Goal: Task Accomplishment & Management: Manage account settings

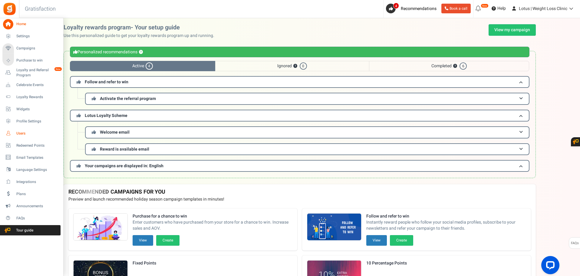
click at [28, 130] on link "Users" at bounding box center [31, 133] width 58 height 10
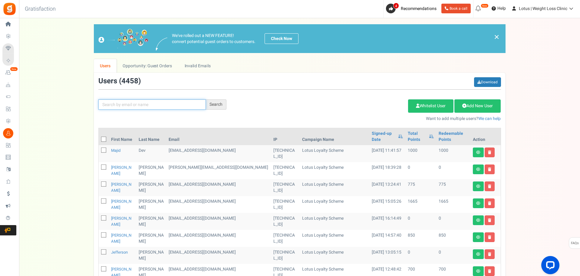
click at [127, 101] on input "text" at bounding box center [152, 104] width 108 height 10
type input "[PERSON_NAME]"
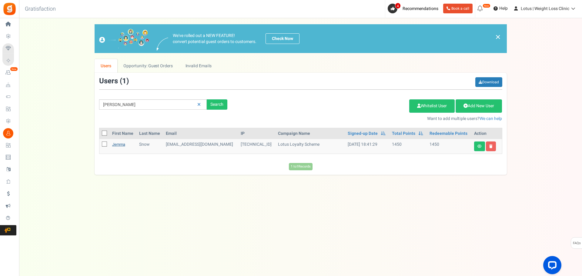
click at [120, 144] on link "Jemma" at bounding box center [118, 144] width 13 height 6
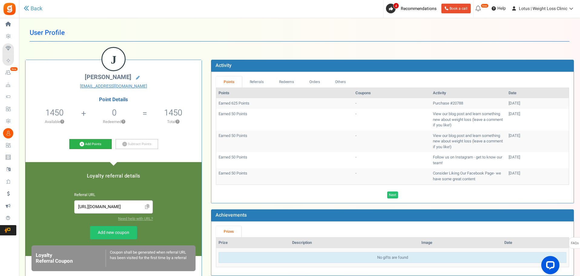
click at [83, 140] on link "Add Points" at bounding box center [90, 144] width 42 height 10
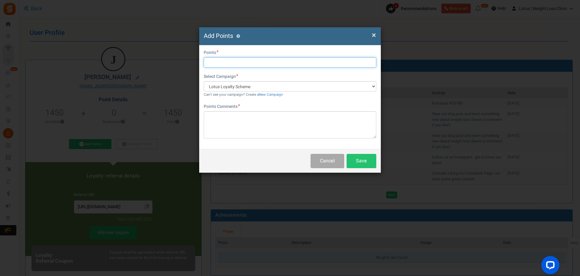
click at [240, 59] on input "text" at bounding box center [290, 62] width 173 height 10
type input "1000"
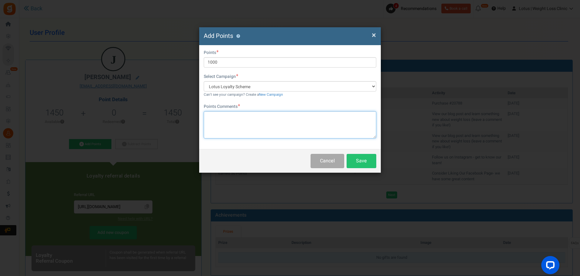
click at [233, 119] on textarea at bounding box center [290, 124] width 173 height 27
type textarea "GOG"
click at [374, 161] on button "Save" at bounding box center [362, 161] width 30 height 14
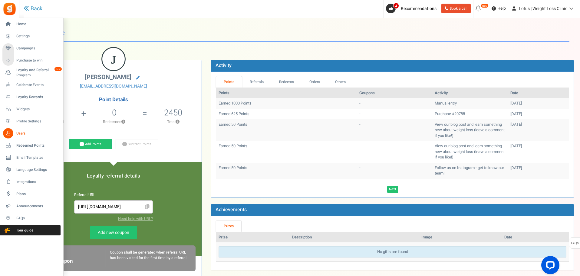
click at [23, 133] on span "Users" at bounding box center [37, 133] width 42 height 5
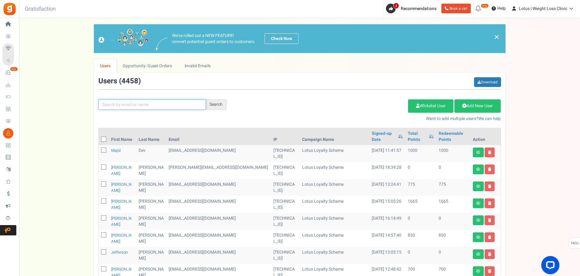
click at [109, 103] on input "text" at bounding box center [152, 104] width 108 height 10
type input "[PERSON_NAME][DEMOGRAPHIC_DATA]"
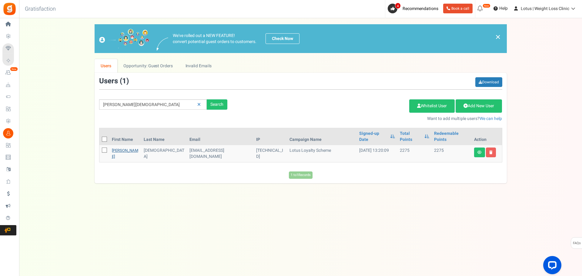
click at [118, 148] on link "[PERSON_NAME]" at bounding box center [125, 154] width 26 height 12
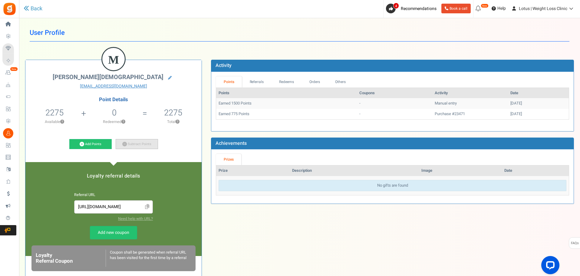
click at [139, 145] on link "Subtract Points" at bounding box center [137, 144] width 42 height 10
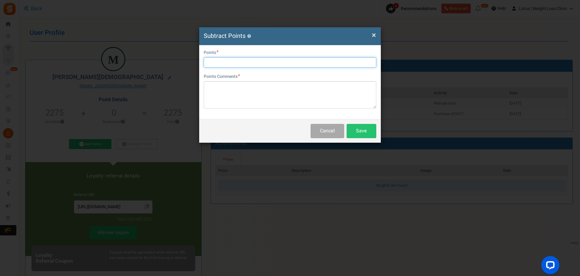
click at [228, 62] on input "text" at bounding box center [290, 62] width 173 height 10
type input "1500"
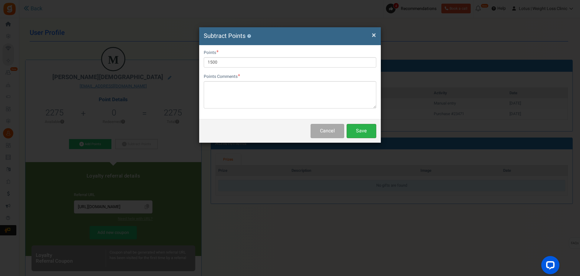
click at [362, 131] on button "Save" at bounding box center [362, 131] width 30 height 14
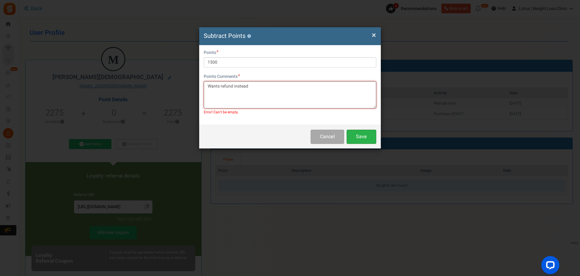
type textarea "Wants refund instead"
click at [364, 132] on button "Save" at bounding box center [362, 137] width 30 height 14
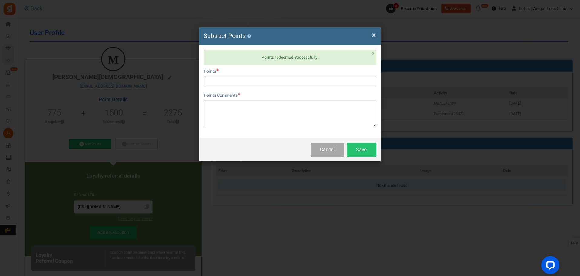
click at [302, 205] on div "× Close Subtract Points ? Points redeemed Successfully. × Close User Email [EMA…" at bounding box center [290, 138] width 580 height 276
